Goal: Information Seeking & Learning: Find specific page/section

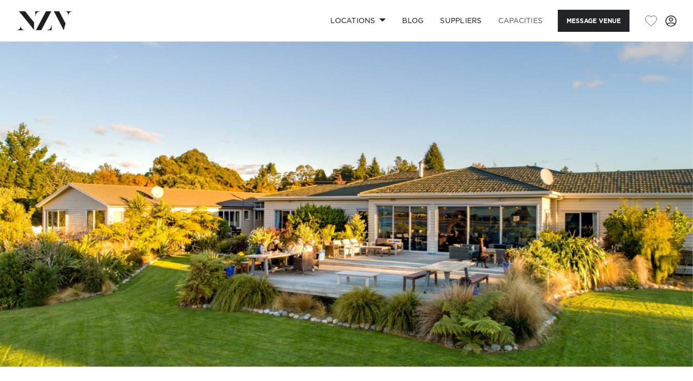
click at [520, 19] on link "Capacities" at bounding box center [520, 21] width 61 height 22
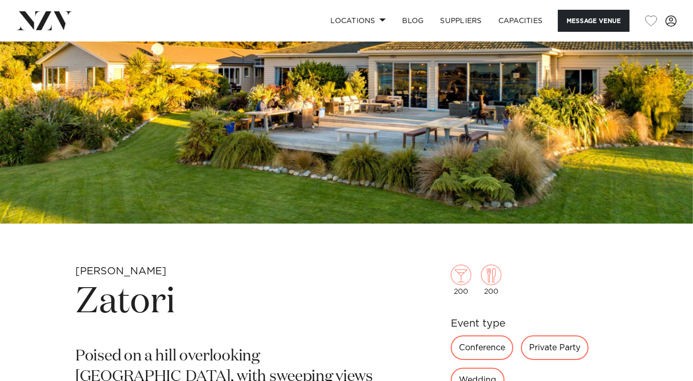
scroll to position [141, 0]
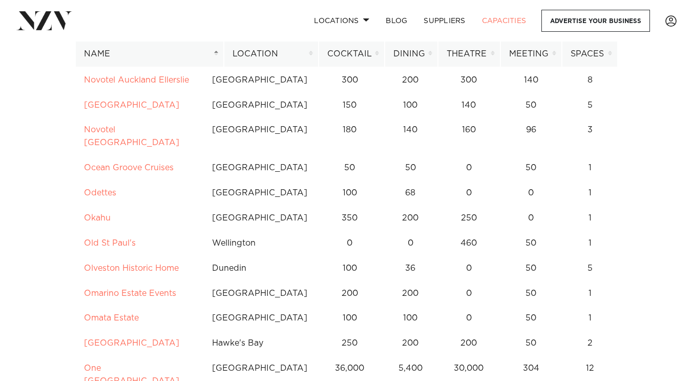
scroll to position [4210, 0]
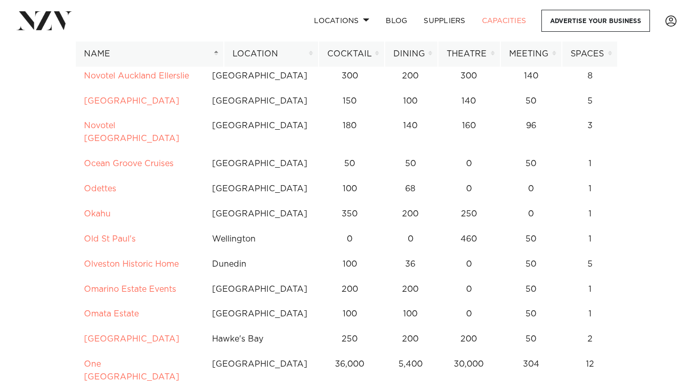
click at [427, 51] on th "Dining" at bounding box center [411, 53] width 53 height 25
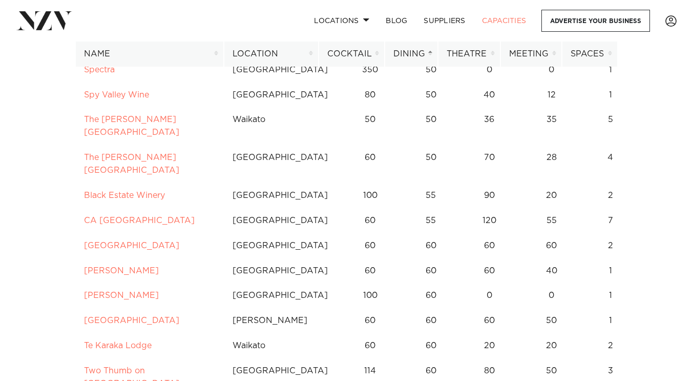
scroll to position [1132, 0]
